Goal: Navigation & Orientation: Find specific page/section

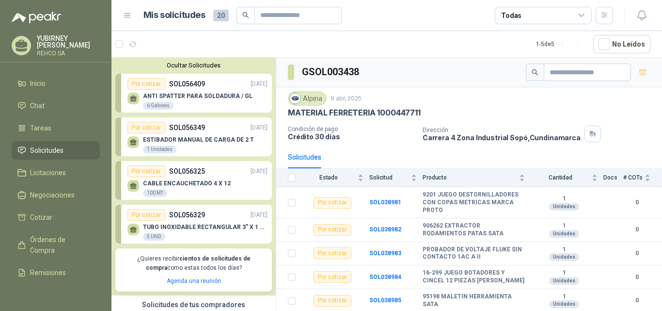
click at [178, 91] on div "ANTI SPATTER PARA SOLDADURA / GL 6 Galones" at bounding box center [197, 100] width 140 height 20
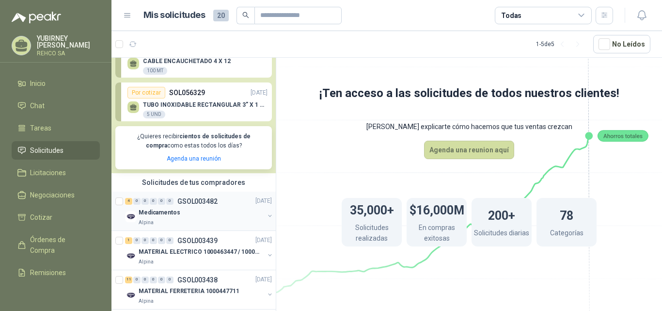
scroll to position [121, 0]
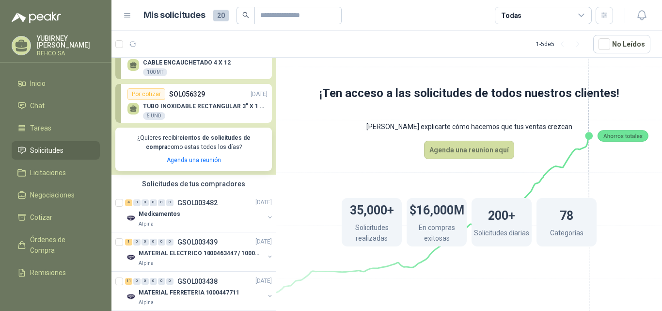
click at [187, 106] on p "TUBO INOXIDABLE RECTANGULAR 3” X 1 ½” X 1/8 X 6 MTS" at bounding box center [205, 106] width 125 height 7
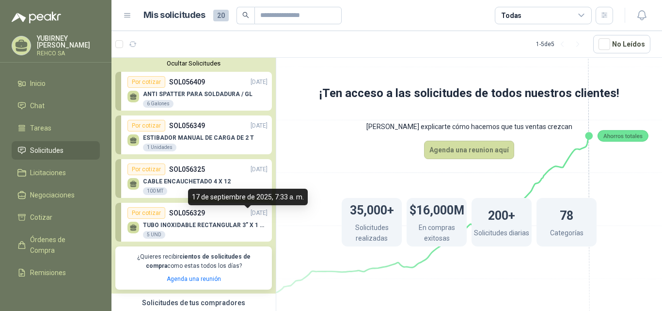
scroll to position [0, 0]
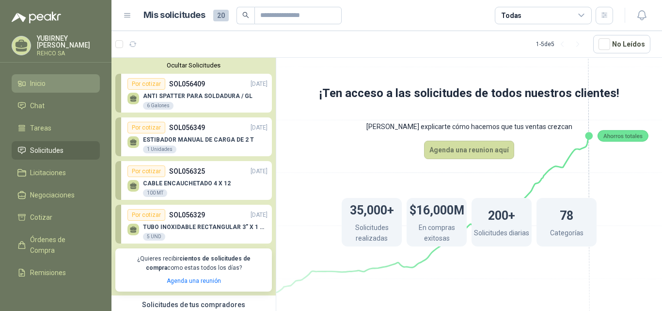
click at [40, 82] on span "Inicio" at bounding box center [38, 83] width 16 height 11
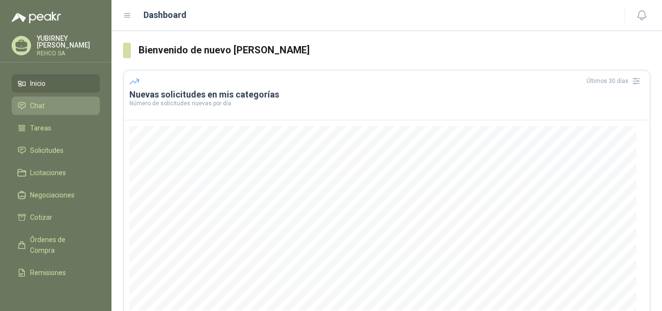
click at [34, 108] on span "Chat" at bounding box center [37, 105] width 15 height 11
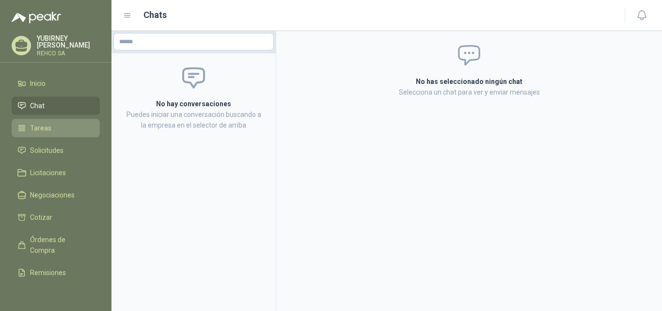
click at [41, 125] on span "Tareas" at bounding box center [40, 128] width 21 height 11
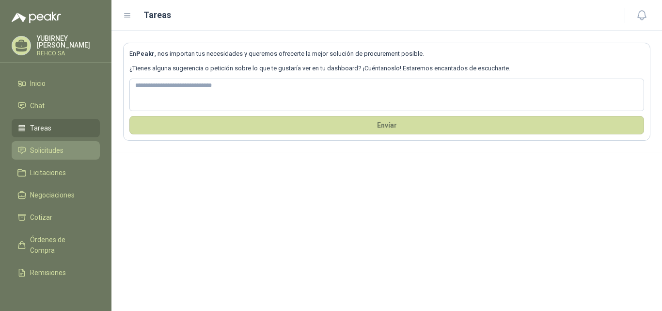
click at [45, 147] on span "Solicitudes" at bounding box center [46, 150] width 33 height 11
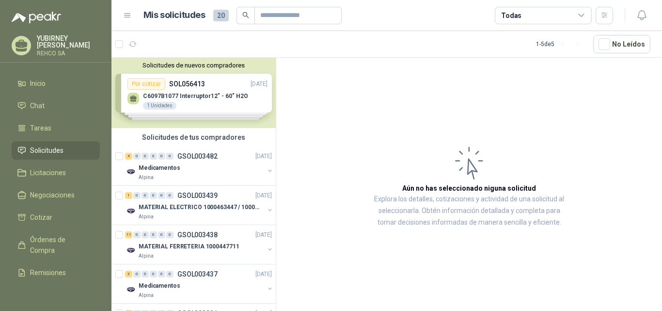
click at [193, 97] on div "Solicitudes de nuevos compradores Por cotizar SOL056413 [DATE] C6097B1077 Inter…" at bounding box center [193, 93] width 164 height 70
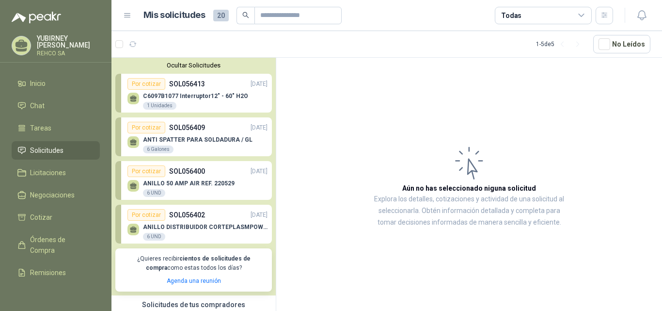
click at [184, 64] on button "Ocultar Solicitudes" at bounding box center [193, 65] width 156 height 7
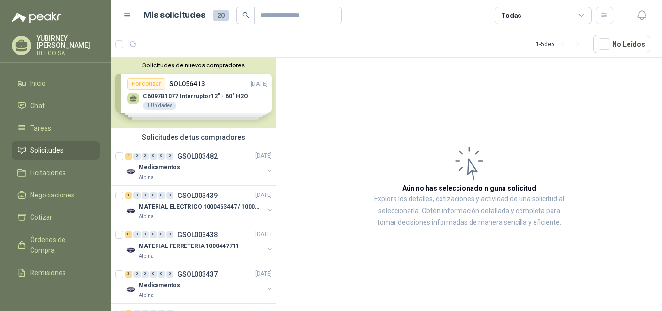
click at [182, 66] on button "Solicitudes de nuevos compradores" at bounding box center [193, 65] width 156 height 7
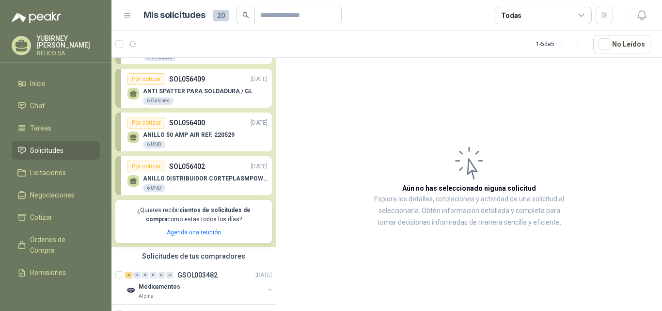
scroll to position [97, 0]
